Goal: Information Seeking & Learning: Learn about a topic

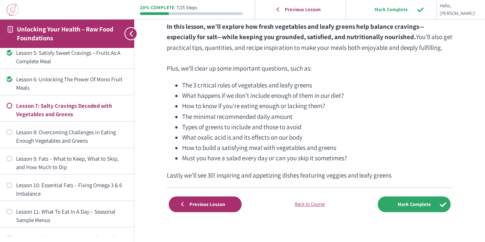
scroll to position [266, 0]
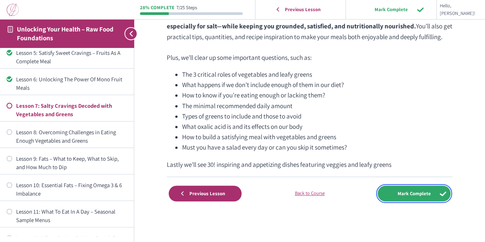
click at [410, 193] on input "Mark Complete" at bounding box center [413, 193] width 73 height 16
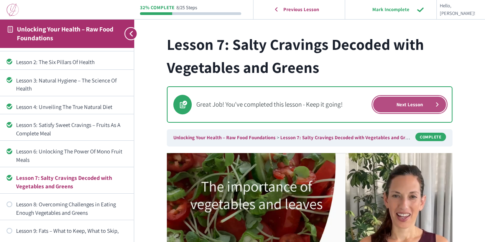
scroll to position [41, 0]
click at [413, 104] on link "Next Lesson" at bounding box center [409, 105] width 73 height 16
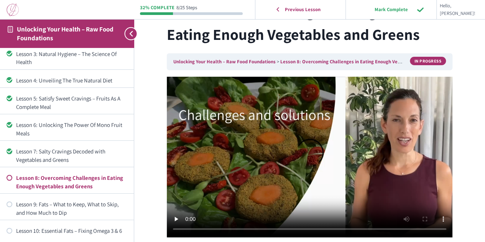
scroll to position [77, 0]
